Goal: Task Accomplishment & Management: Manage account settings

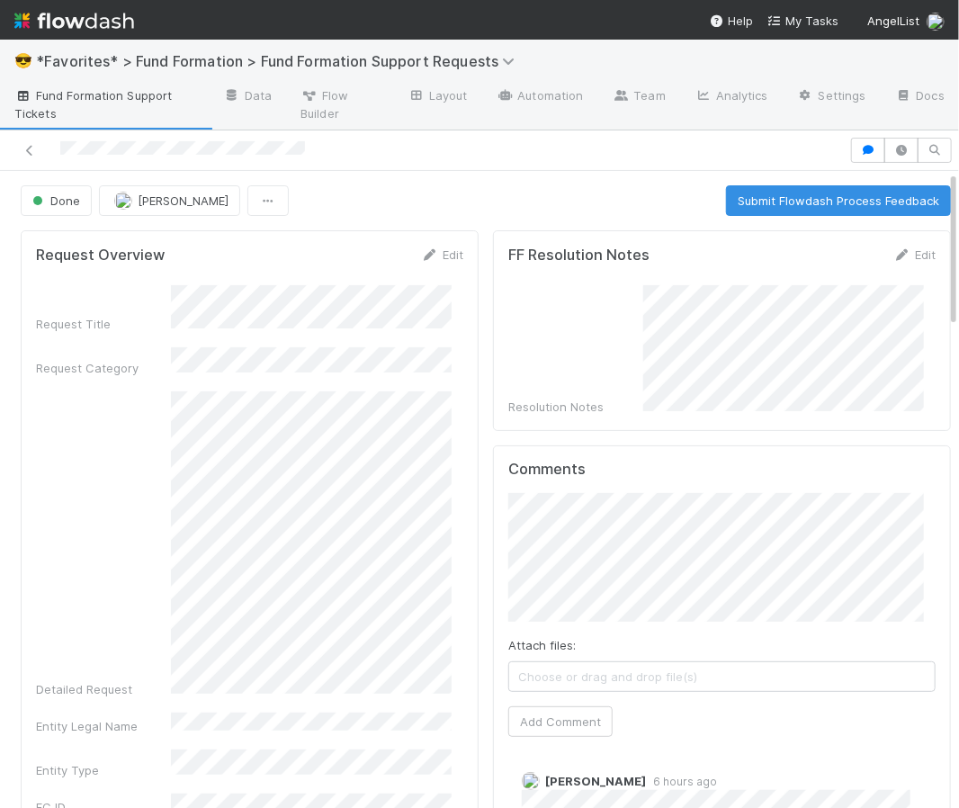
click at [589, 51] on div "😎 *Favorites* > Fund Formation > Fund Formation Support Requests" at bounding box center [479, 61] width 959 height 43
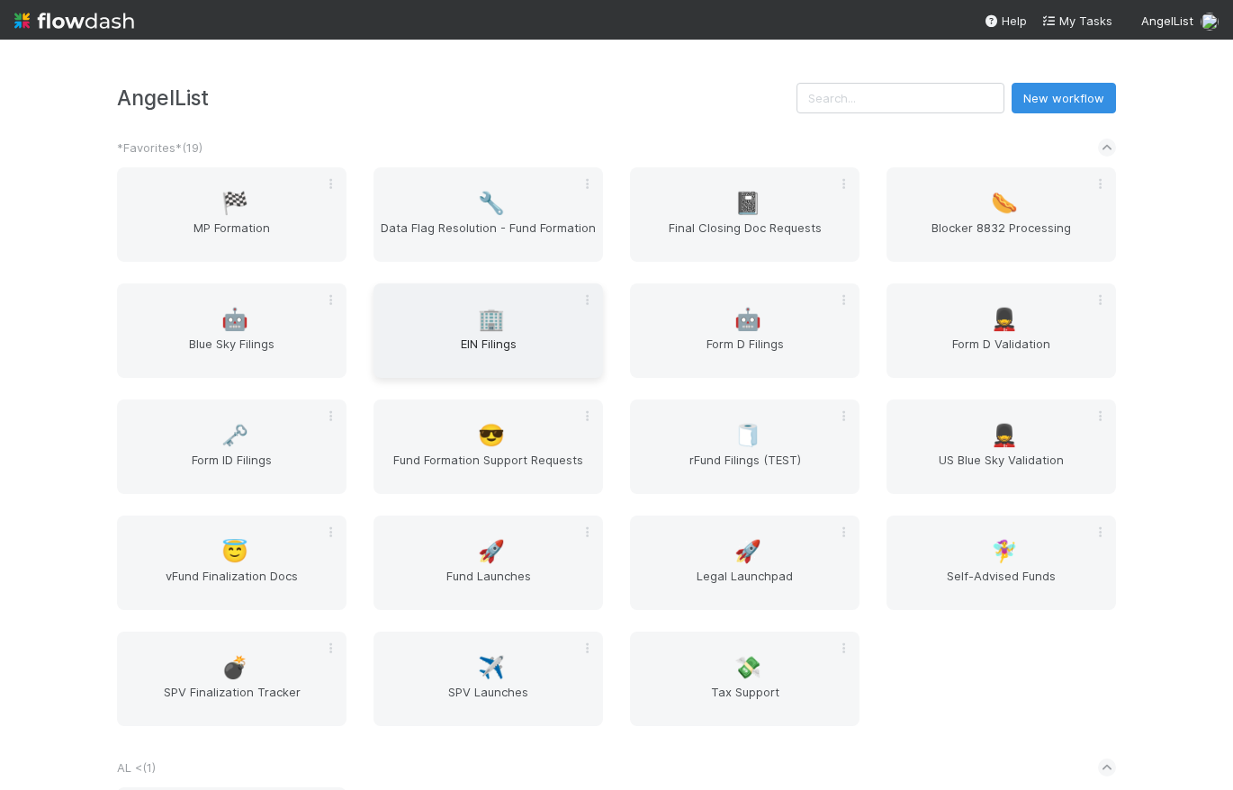
click at [492, 335] on span "EIN Filings" at bounding box center [488, 353] width 215 height 36
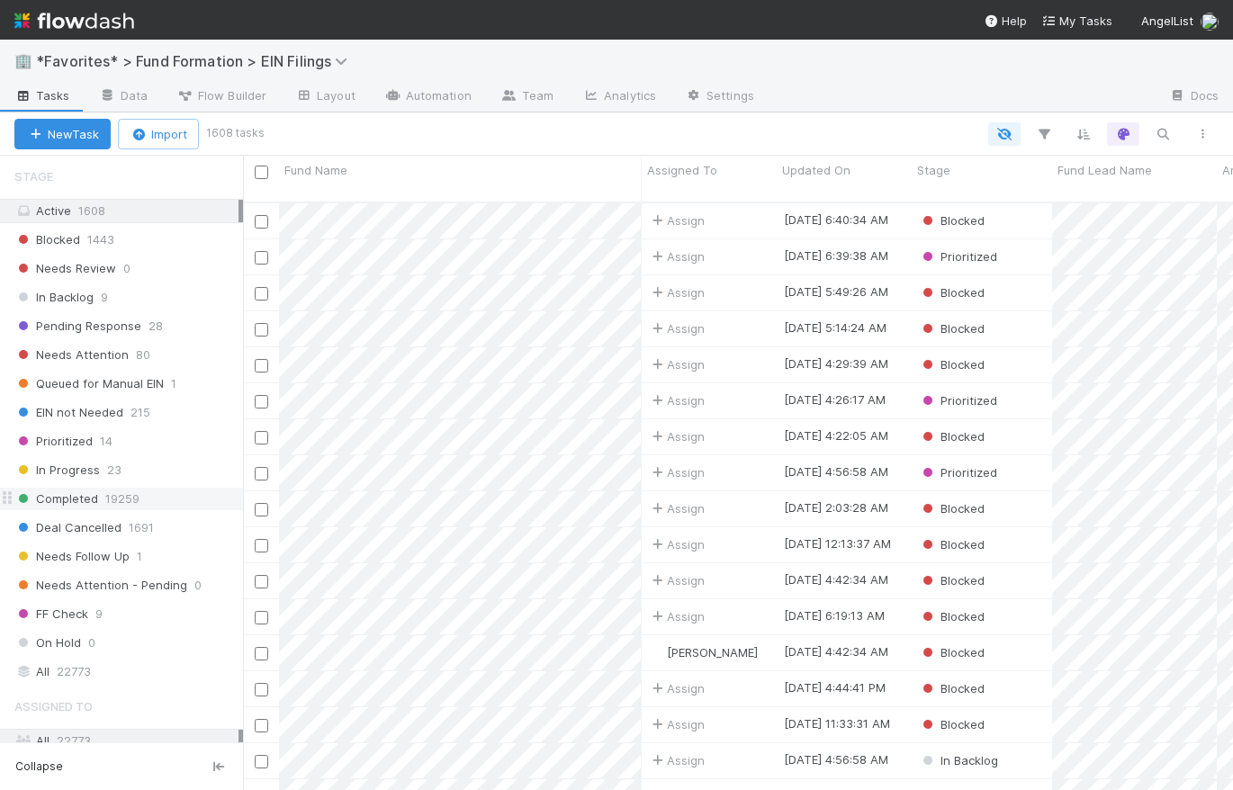
scroll to position [1010, 0]
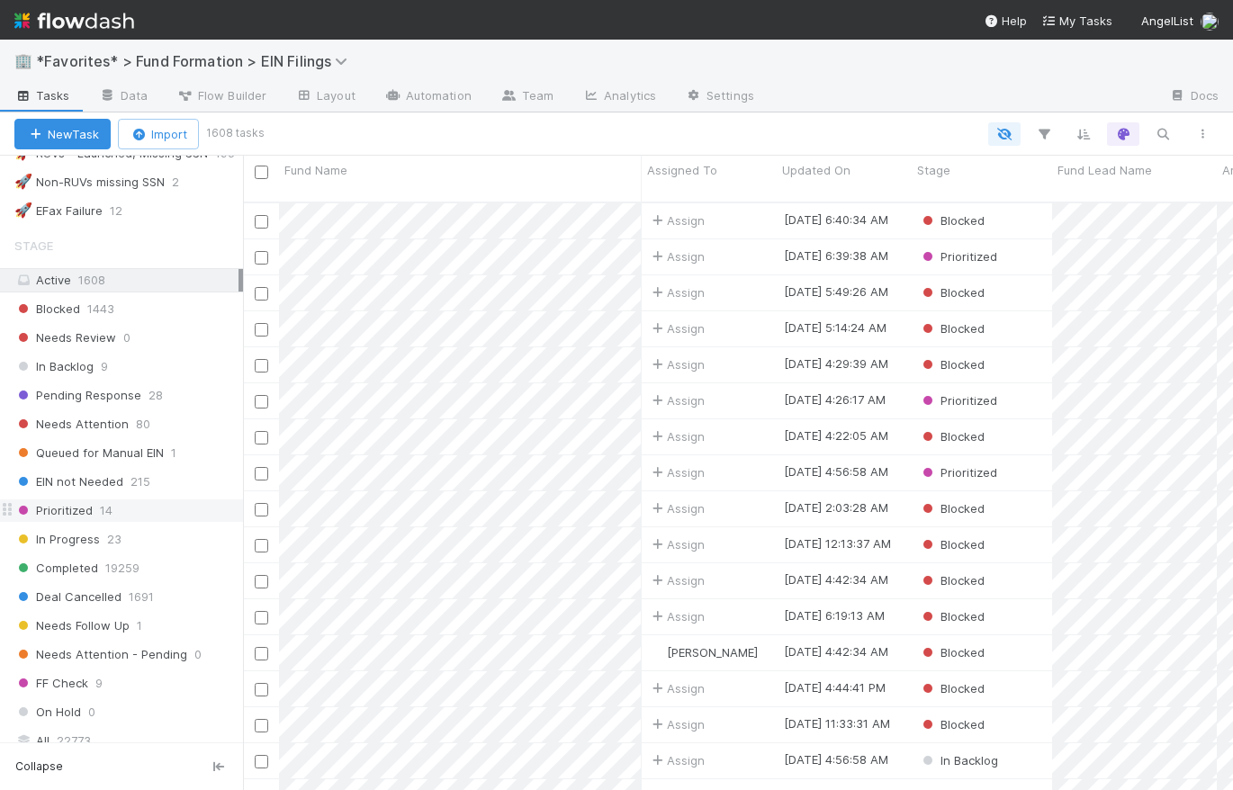
click at [104, 499] on span "14" at bounding box center [106, 510] width 13 height 22
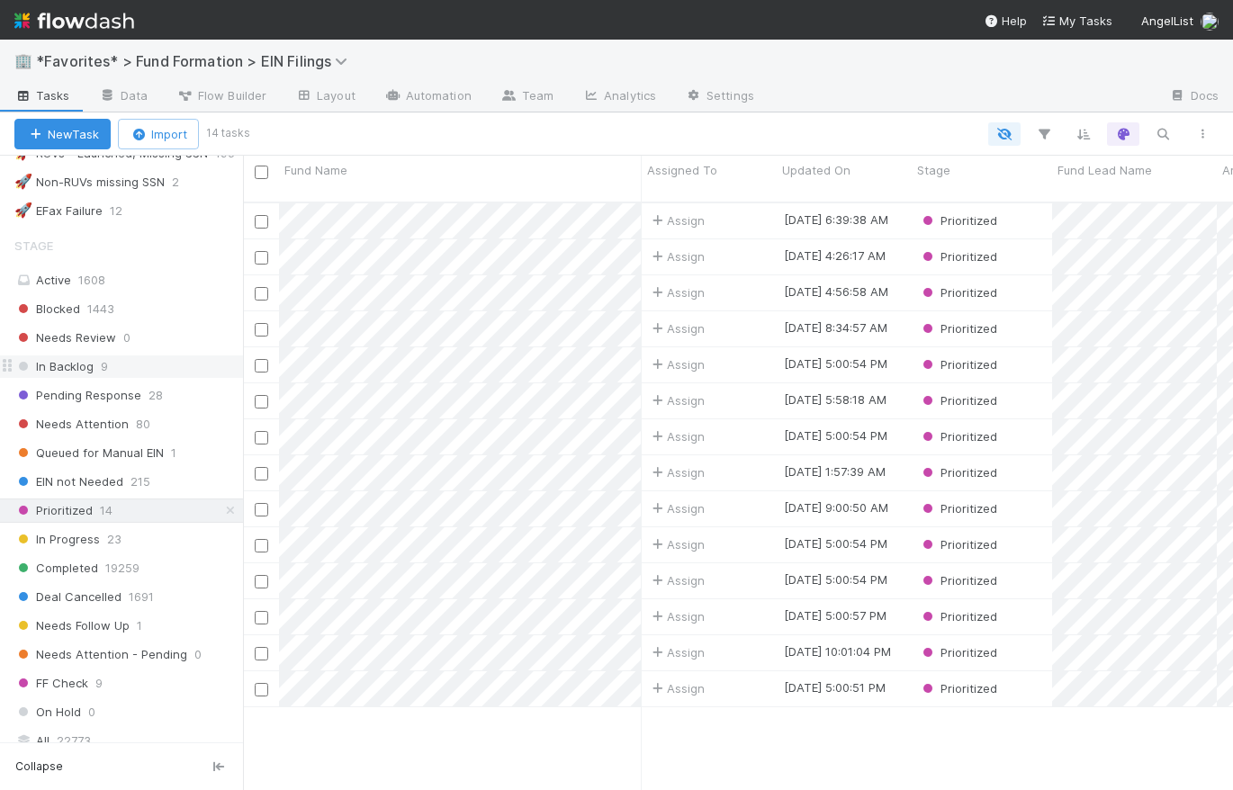
click at [94, 359] on div "In Backlog 9" at bounding box center [128, 366] width 229 height 22
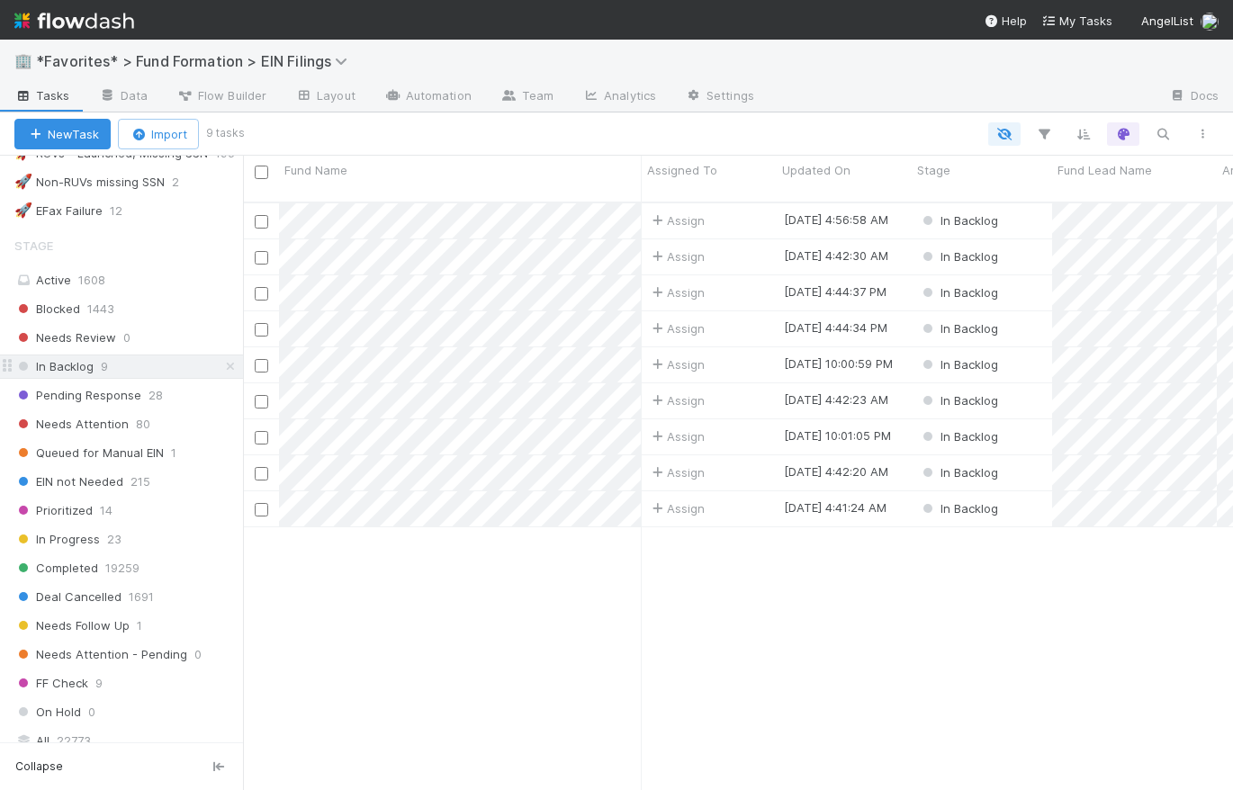
scroll to position [590, 977]
click at [104, 391] on span "Pending Response" at bounding box center [77, 395] width 127 height 22
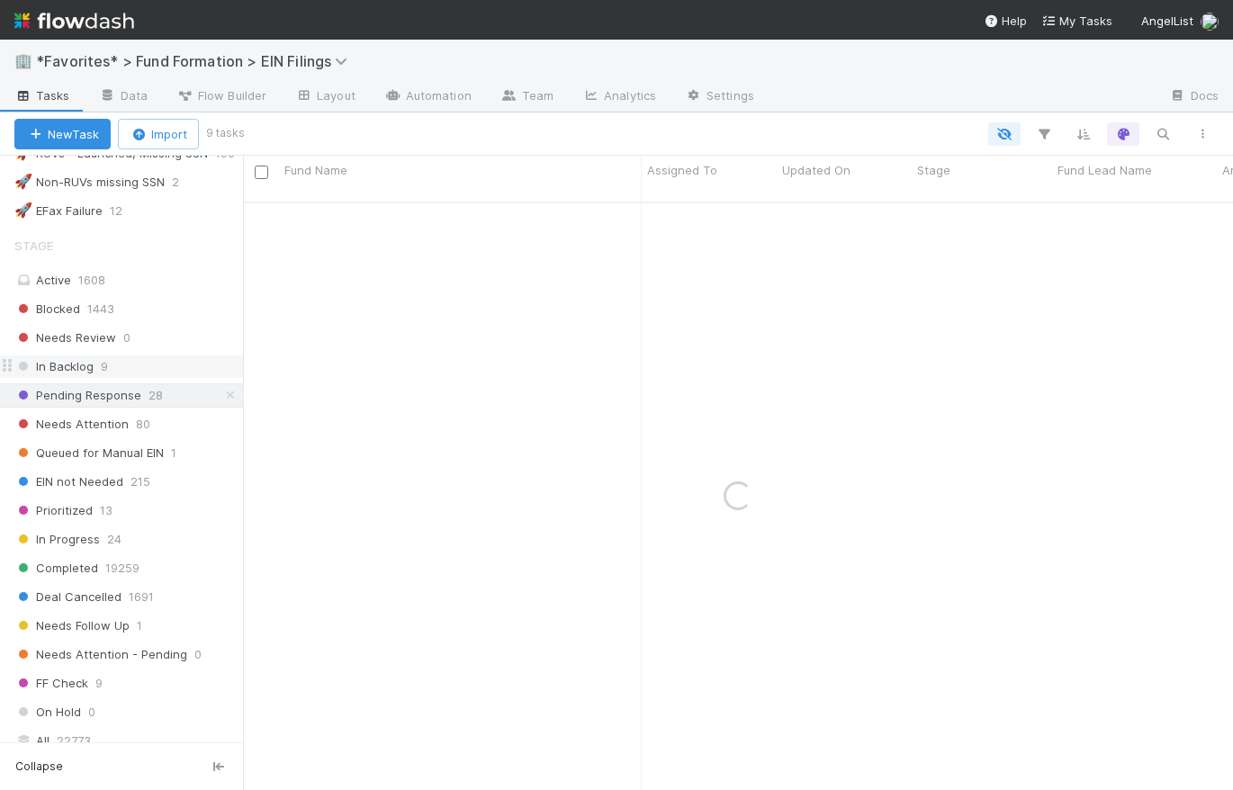
click at [94, 358] on div "In Backlog 9" at bounding box center [128, 366] width 229 height 22
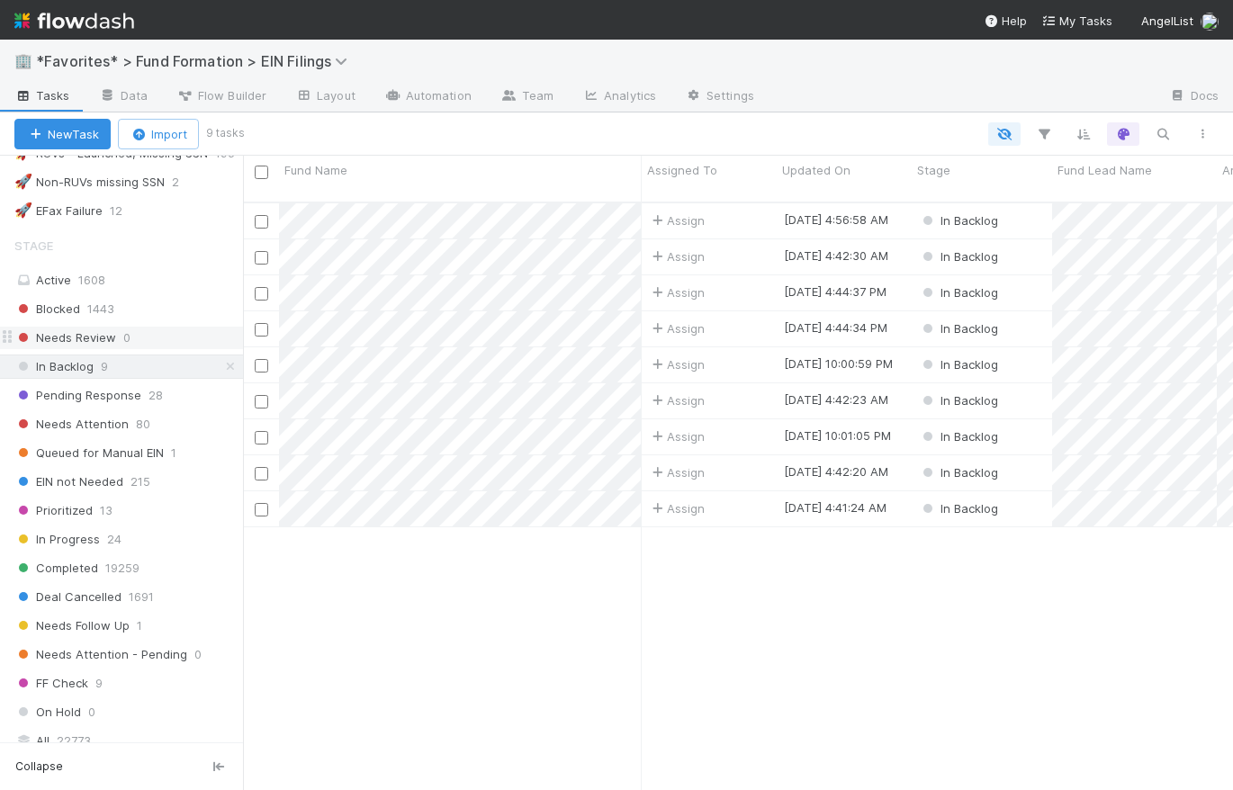
scroll to position [590, 977]
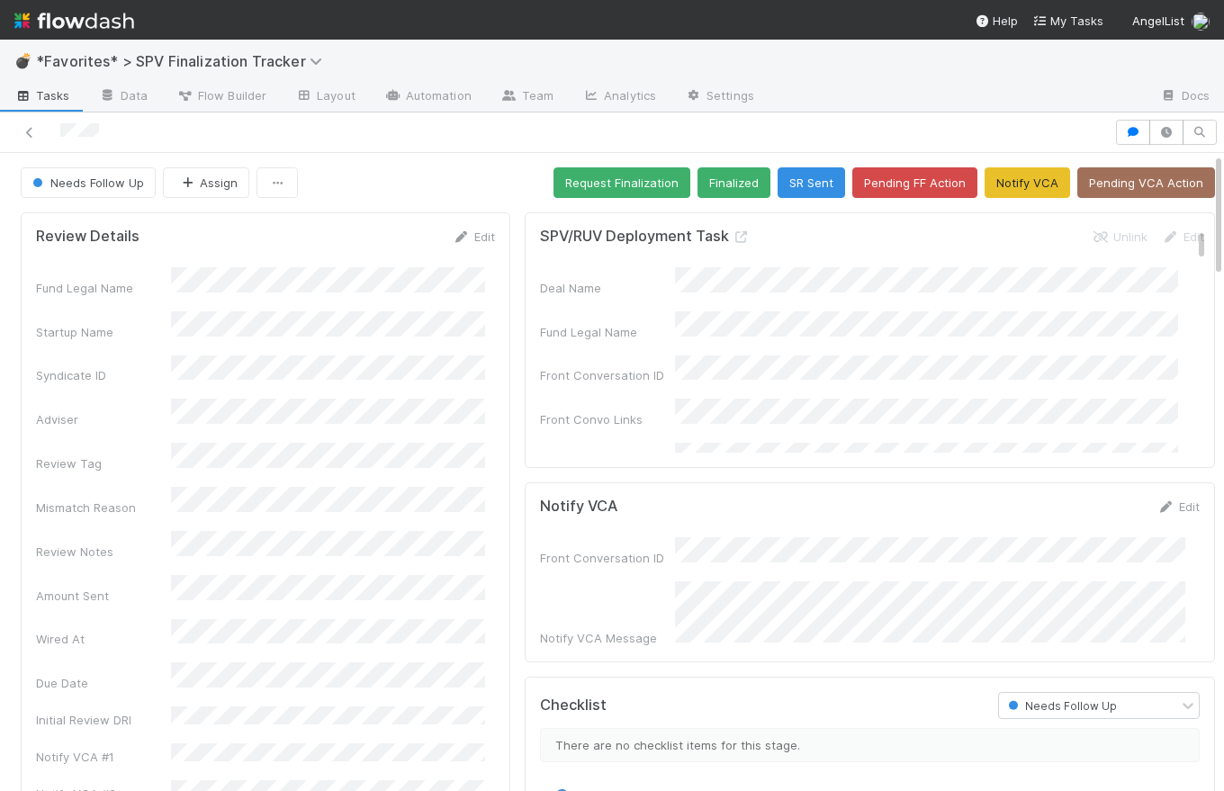
click at [459, 175] on div "Needs Follow Up Assign Request Finalization Finalized SR Sent Pending FF Action…" at bounding box center [618, 182] width 1194 height 31
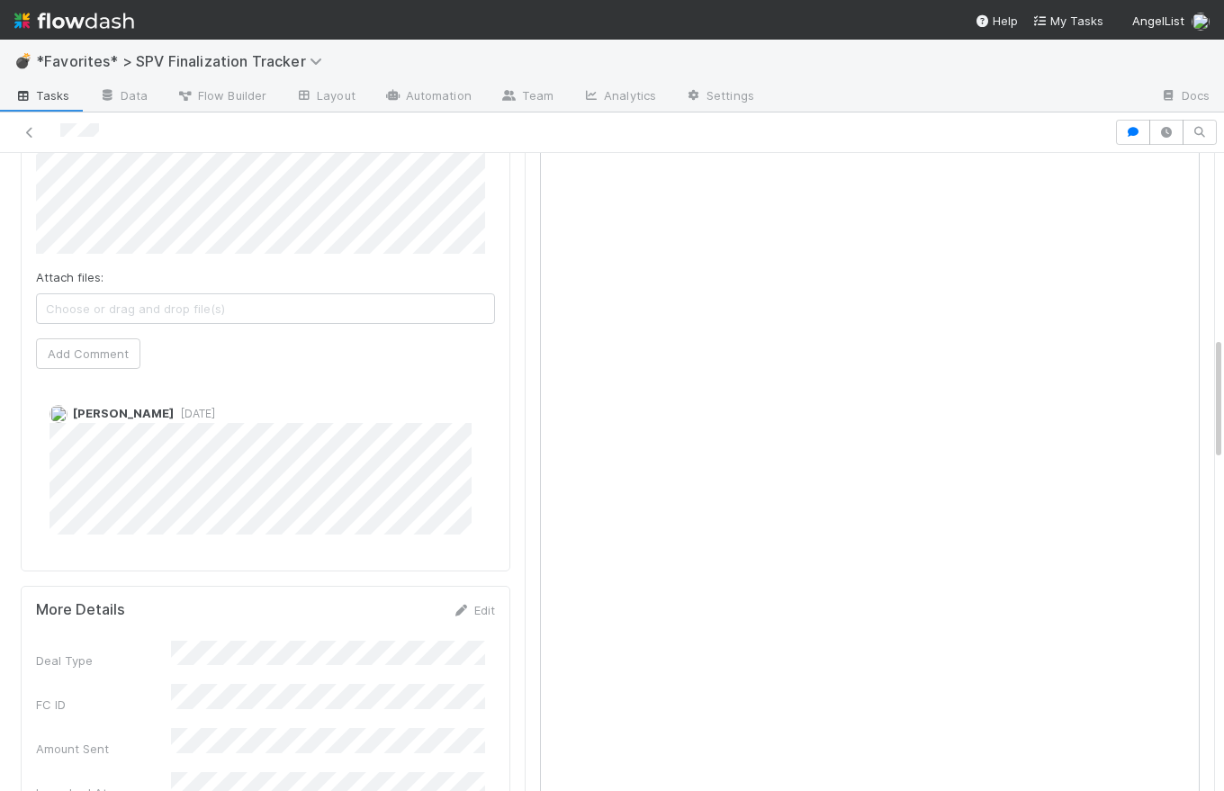
scroll to position [593, 0]
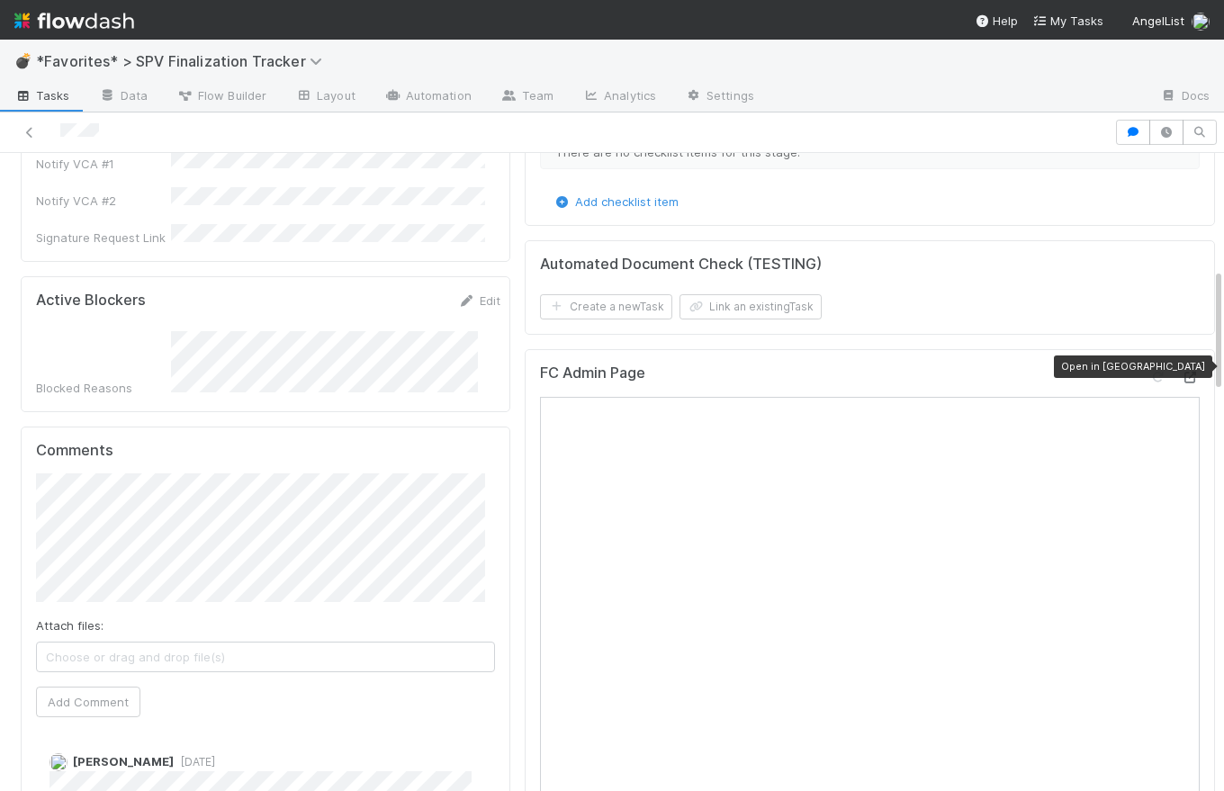
click at [958, 372] on icon at bounding box center [1190, 378] width 18 height 12
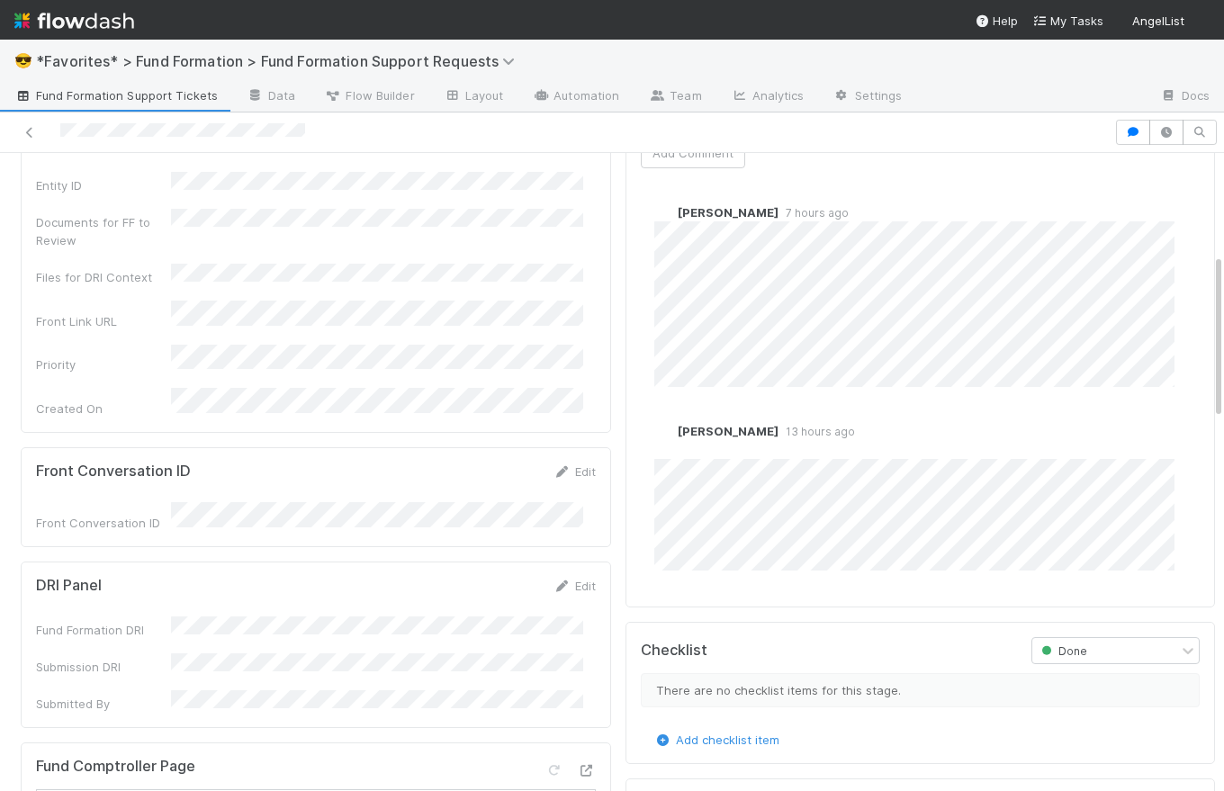
scroll to position [186, 0]
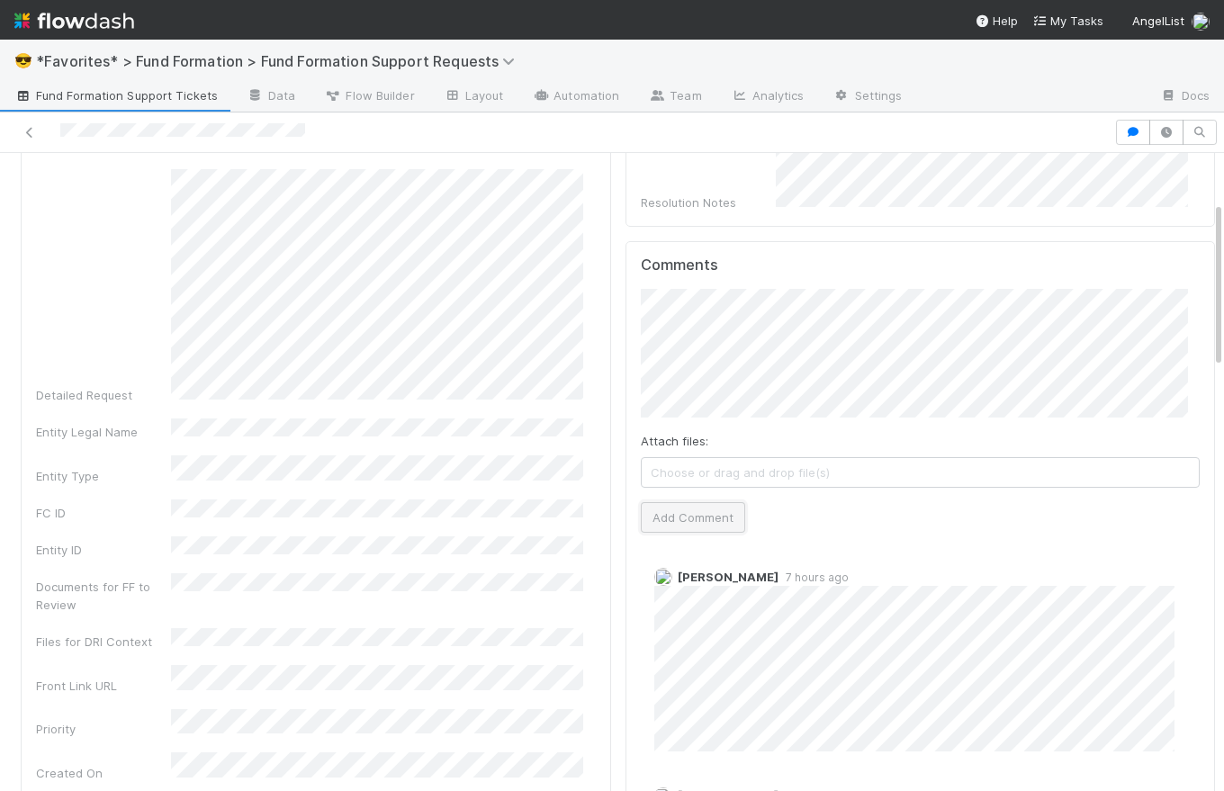
click at [692, 515] on button "Add Comment" at bounding box center [693, 517] width 104 height 31
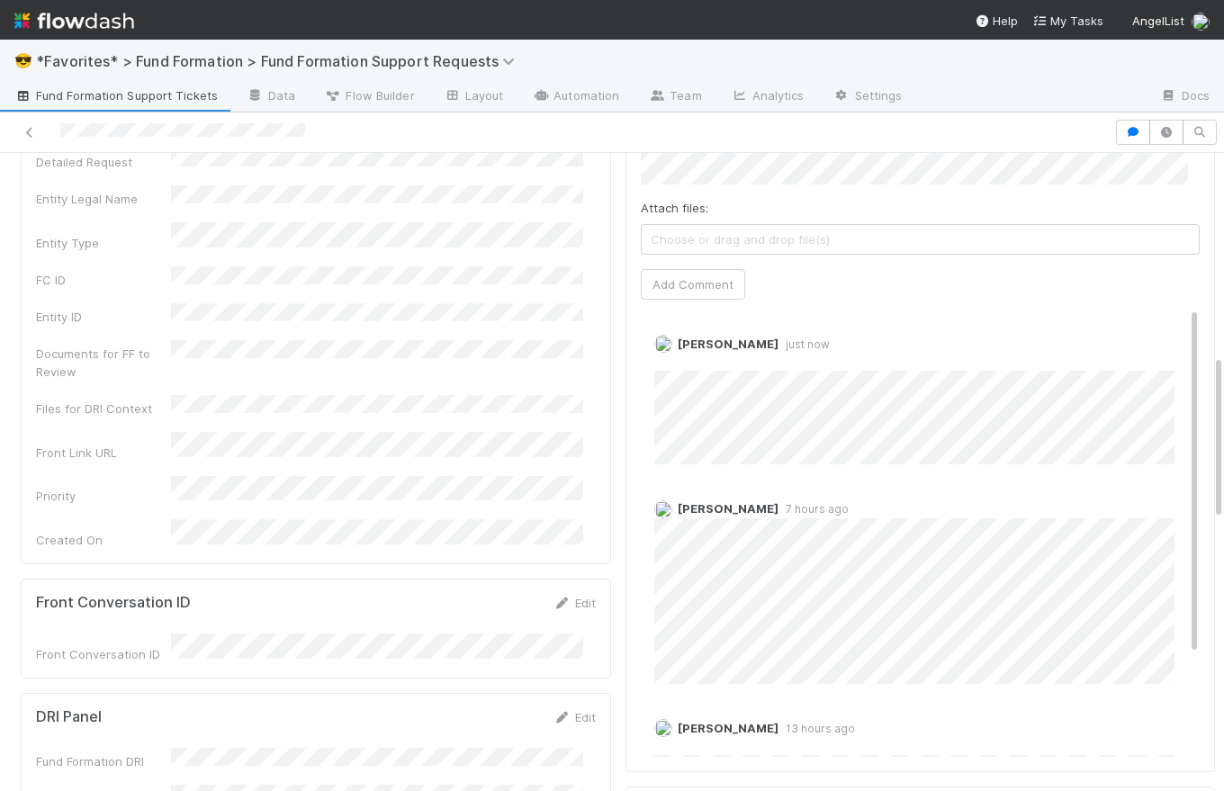
scroll to position [0, 0]
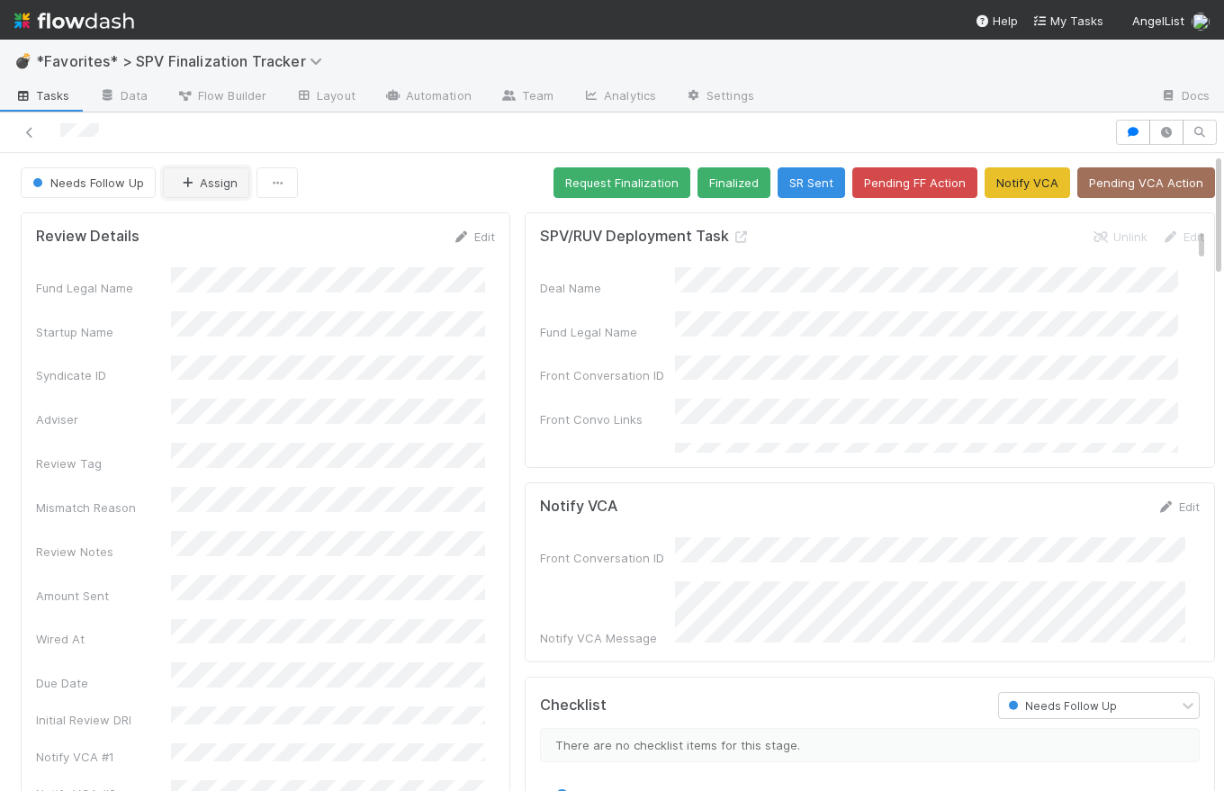
click at [217, 184] on button "Assign" at bounding box center [206, 182] width 86 height 31
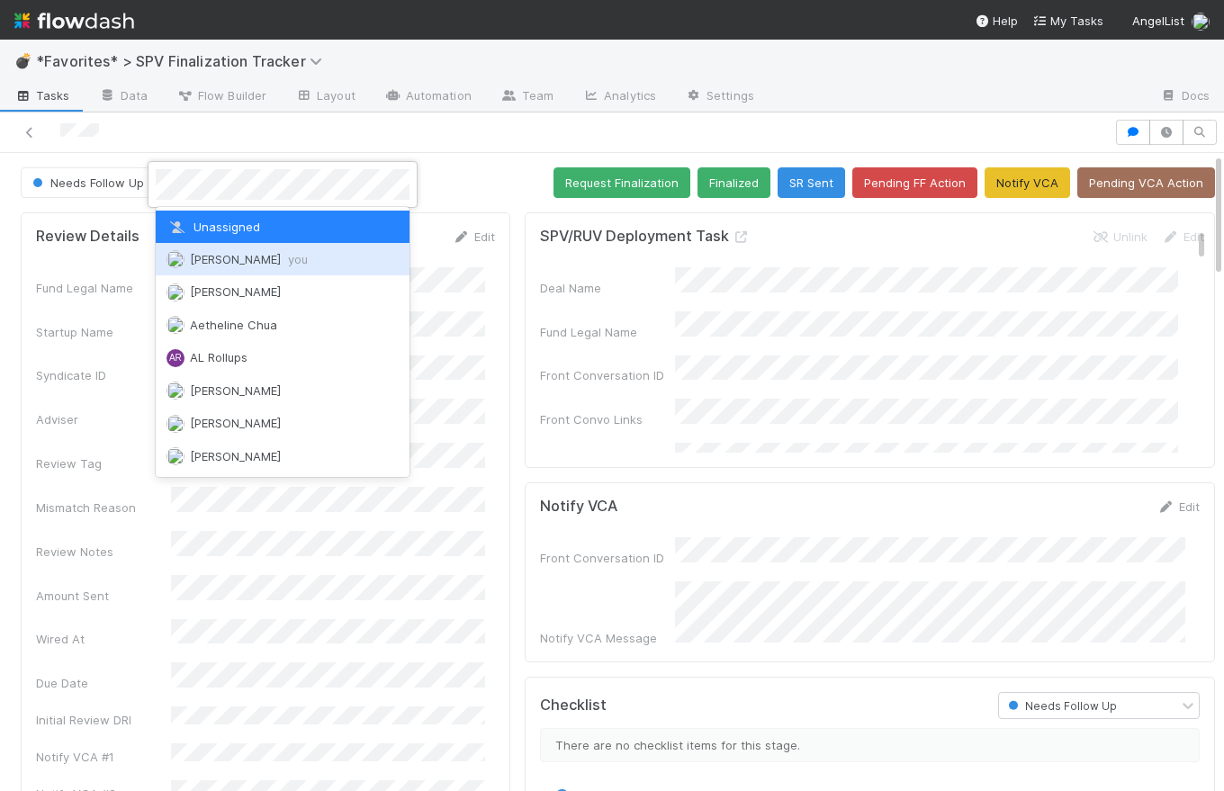
click at [237, 264] on span "Catherine Lambright you" at bounding box center [249, 259] width 118 height 14
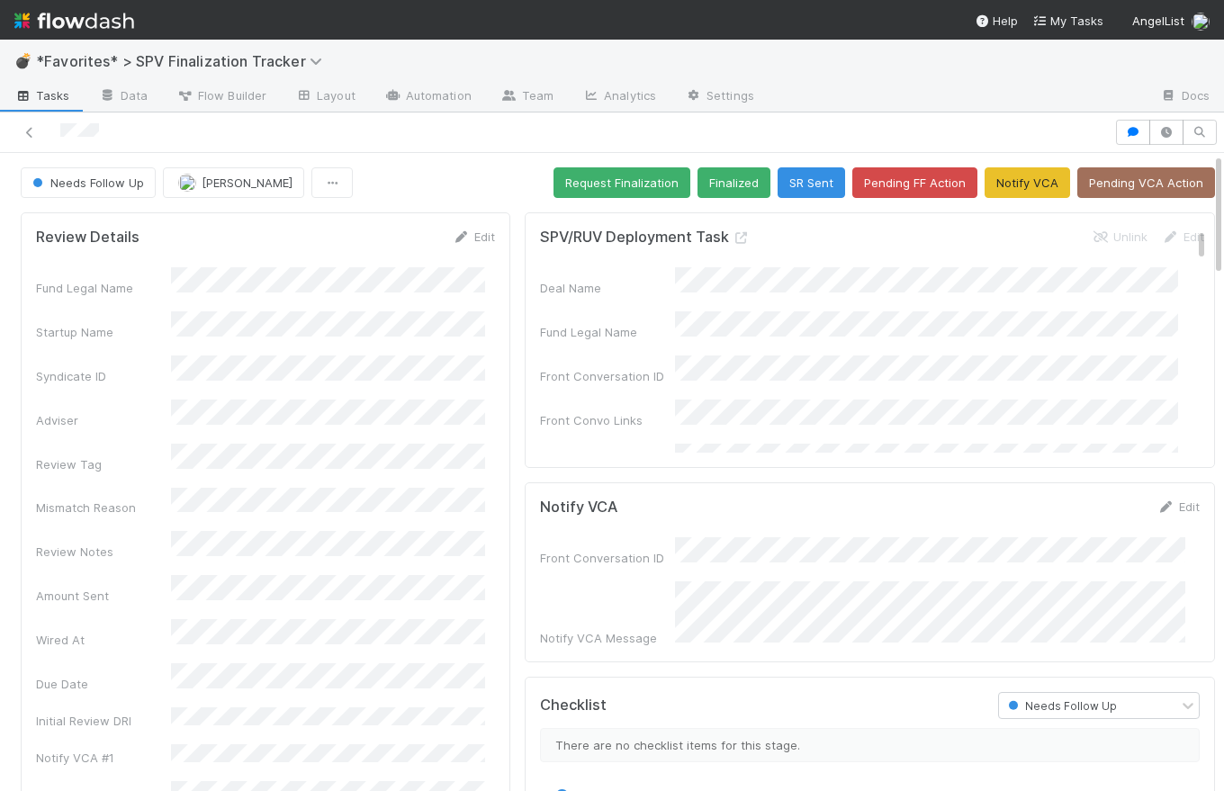
click at [454, 171] on div "Needs Follow Up Catherine Lambright Request Finalization Finalized SR Sent Pend…" at bounding box center [618, 182] width 1194 height 31
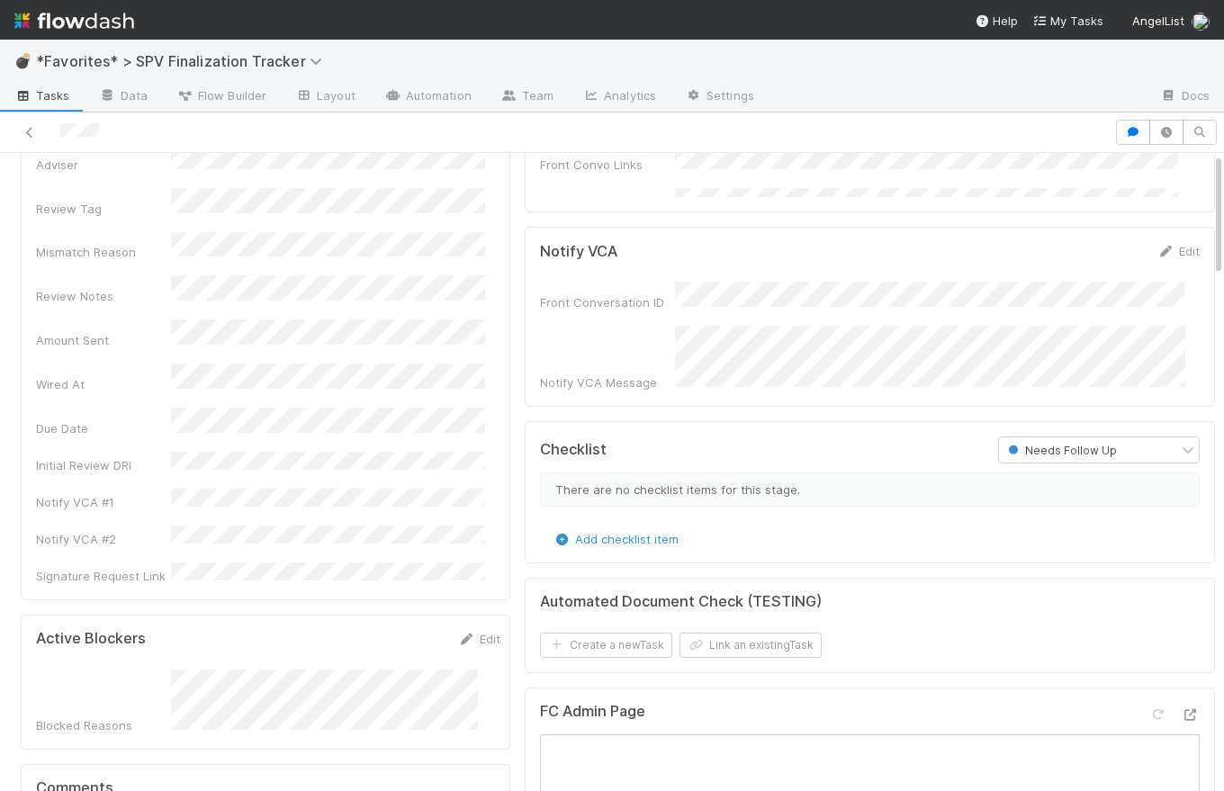
scroll to position [774, 0]
